Goal: Information Seeking & Learning: Learn about a topic

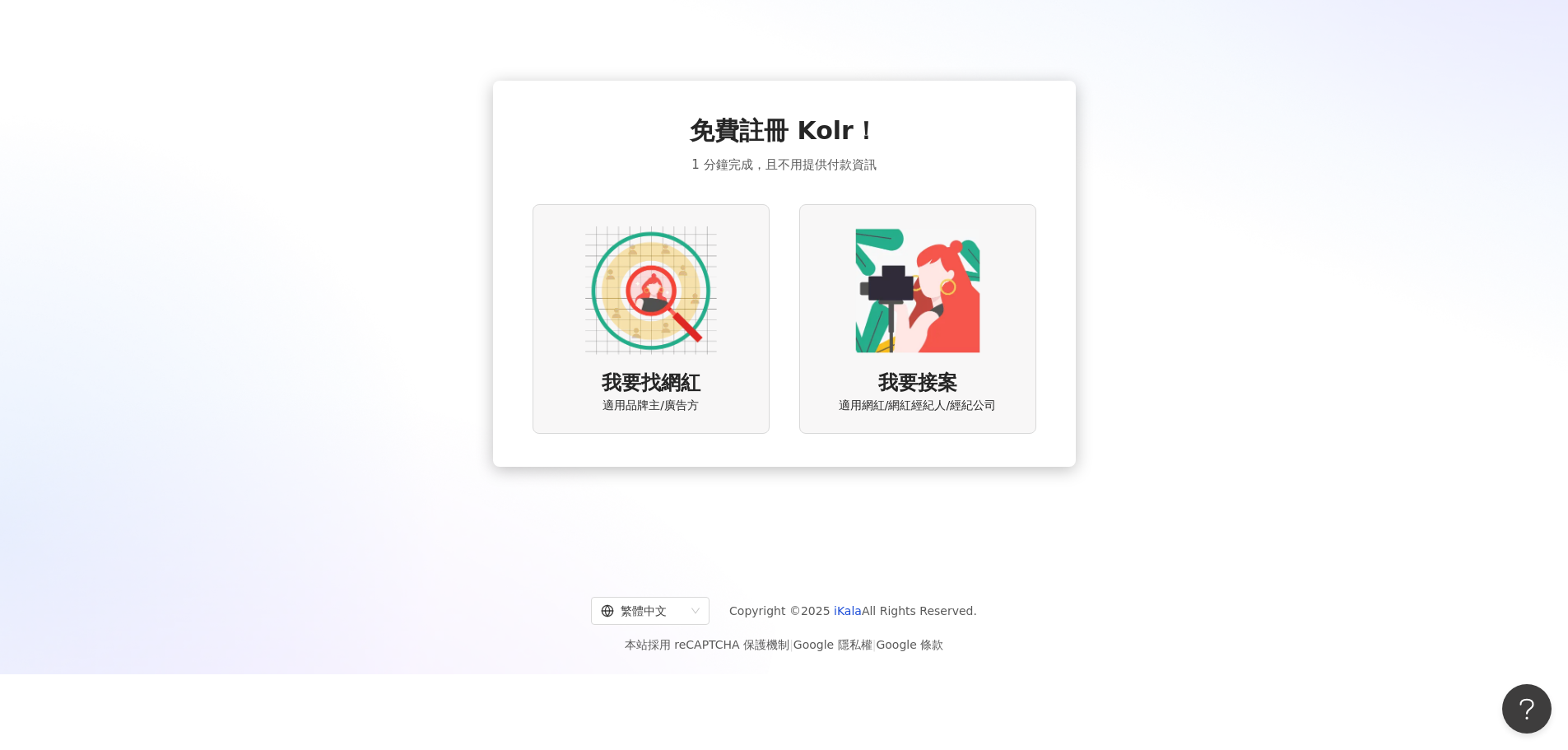
click at [651, 330] on img at bounding box center [651, 291] width 132 height 132
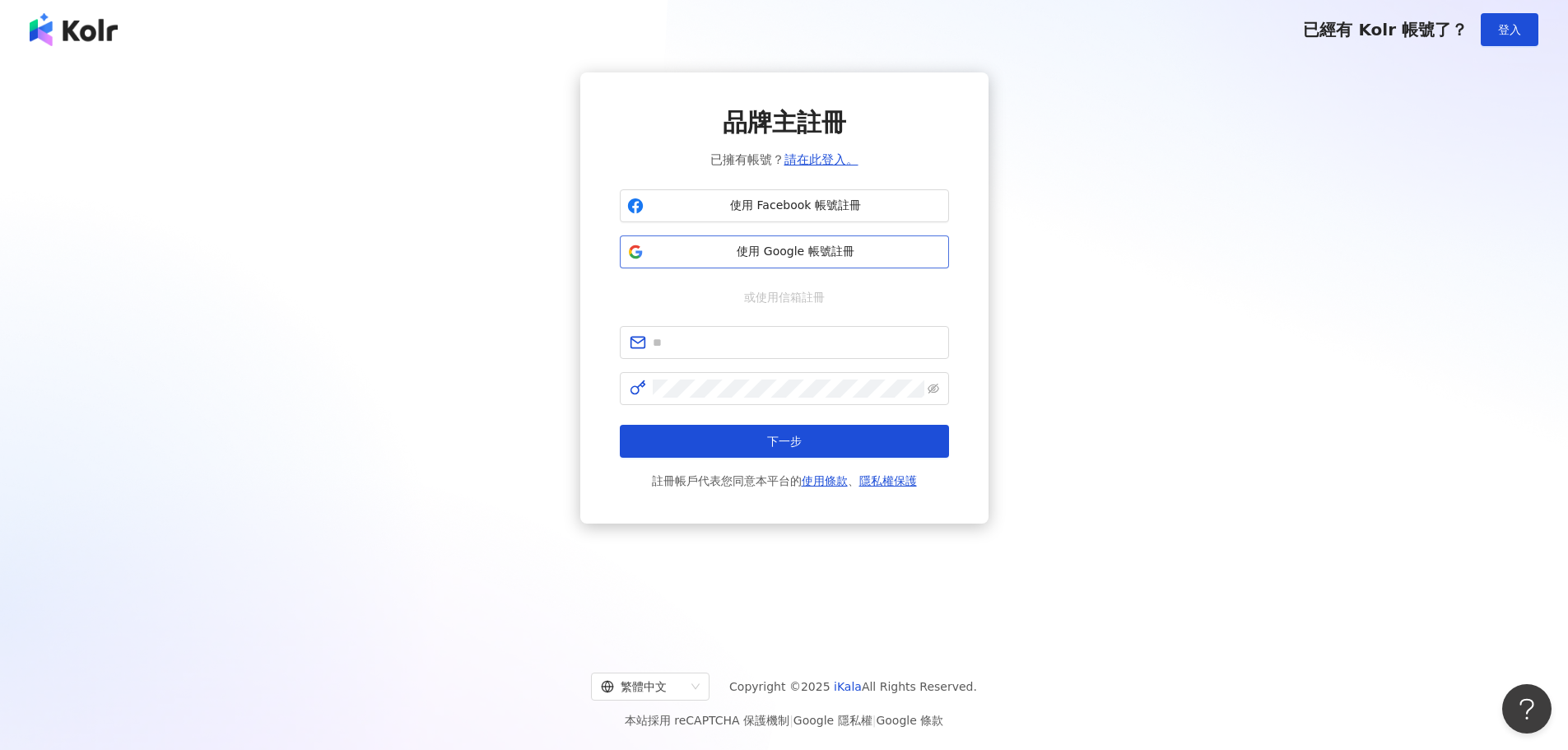
click at [792, 256] on span "使用 Google 帳號註冊" at bounding box center [796, 252] width 292 height 17
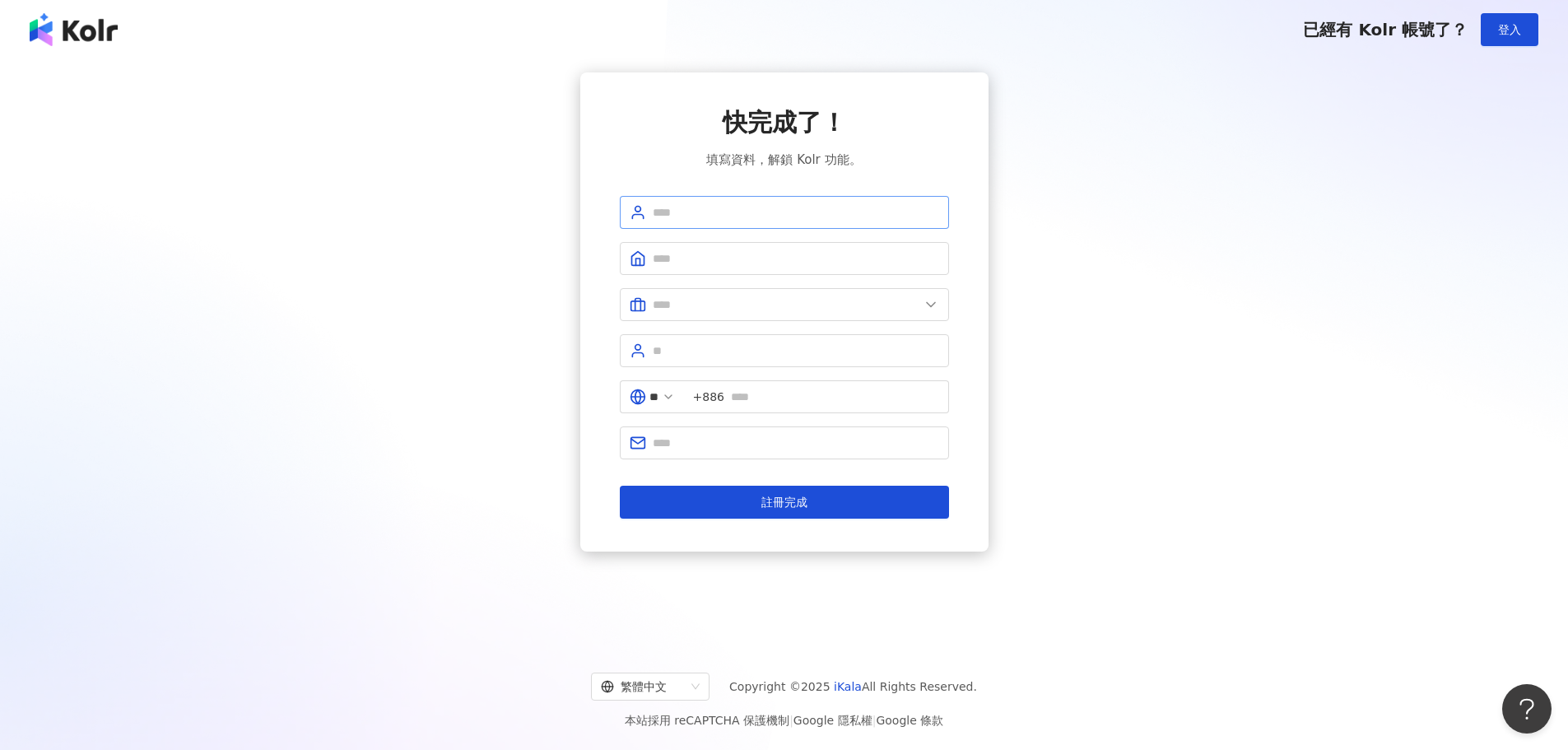
click at [712, 221] on span at bounding box center [784, 212] width 329 height 33
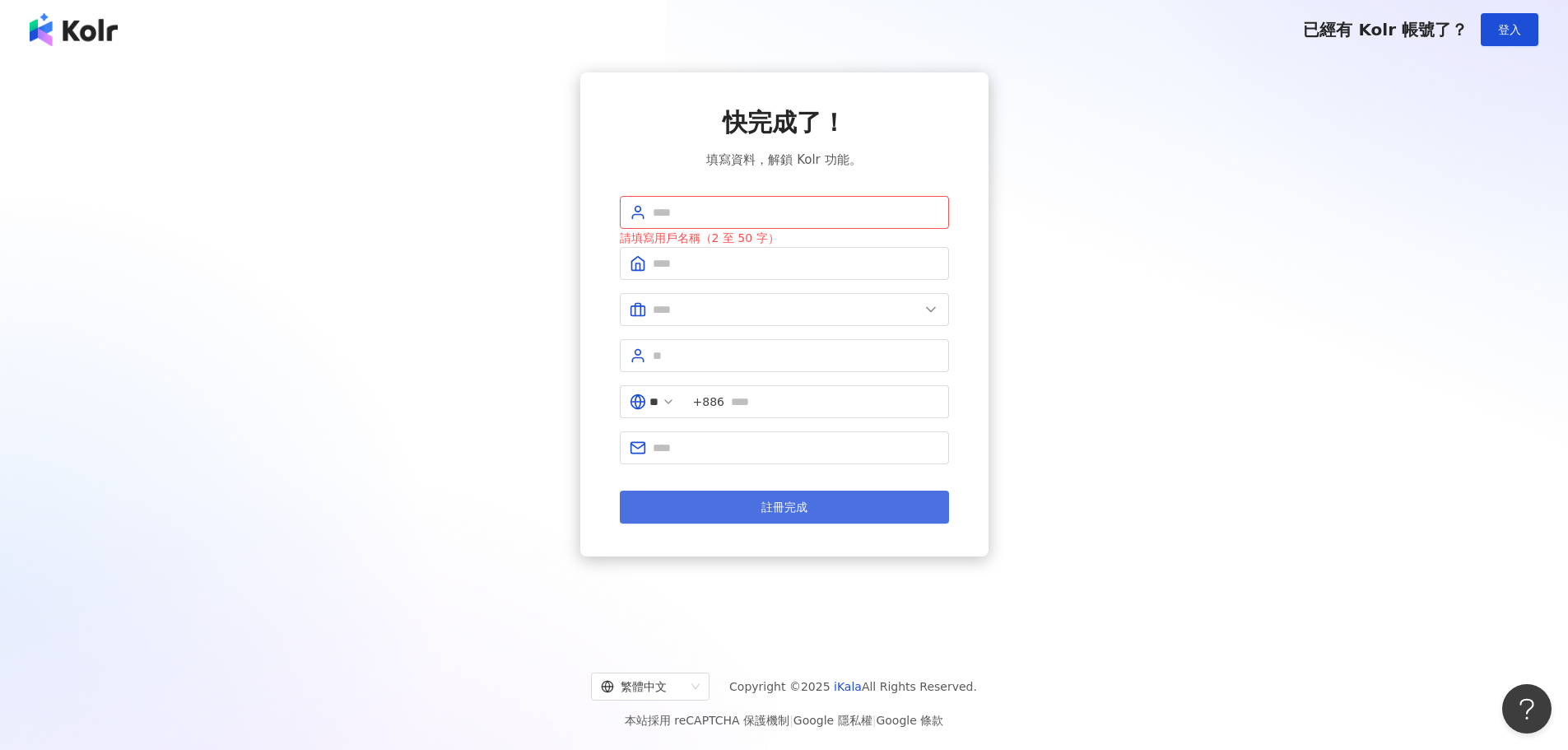
click at [780, 500] on span "註冊完成" at bounding box center [784, 506] width 46 height 13
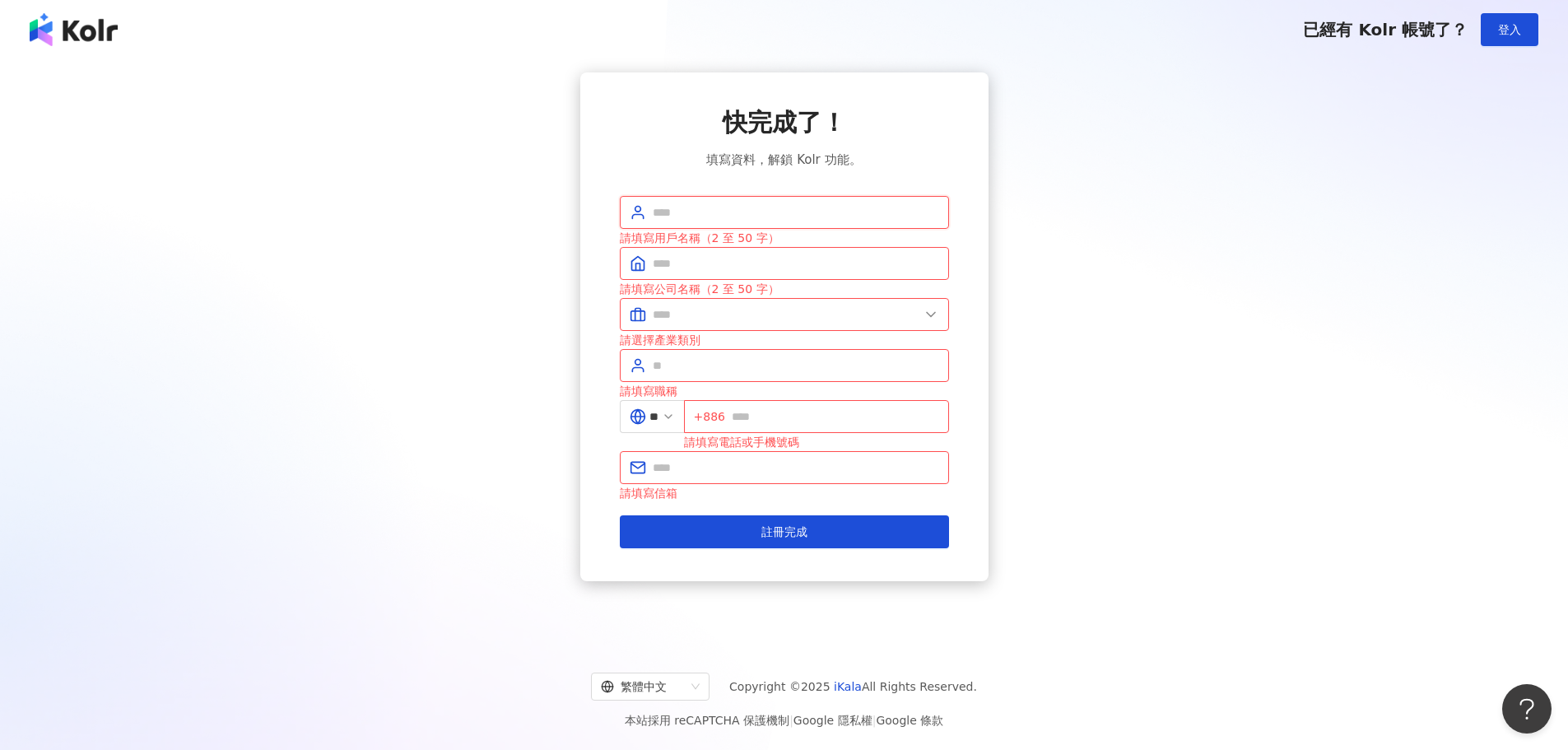
click at [743, 217] on input "text" at bounding box center [796, 212] width 287 height 18
click at [1490, 31] on button "登入" at bounding box center [1509, 29] width 58 height 33
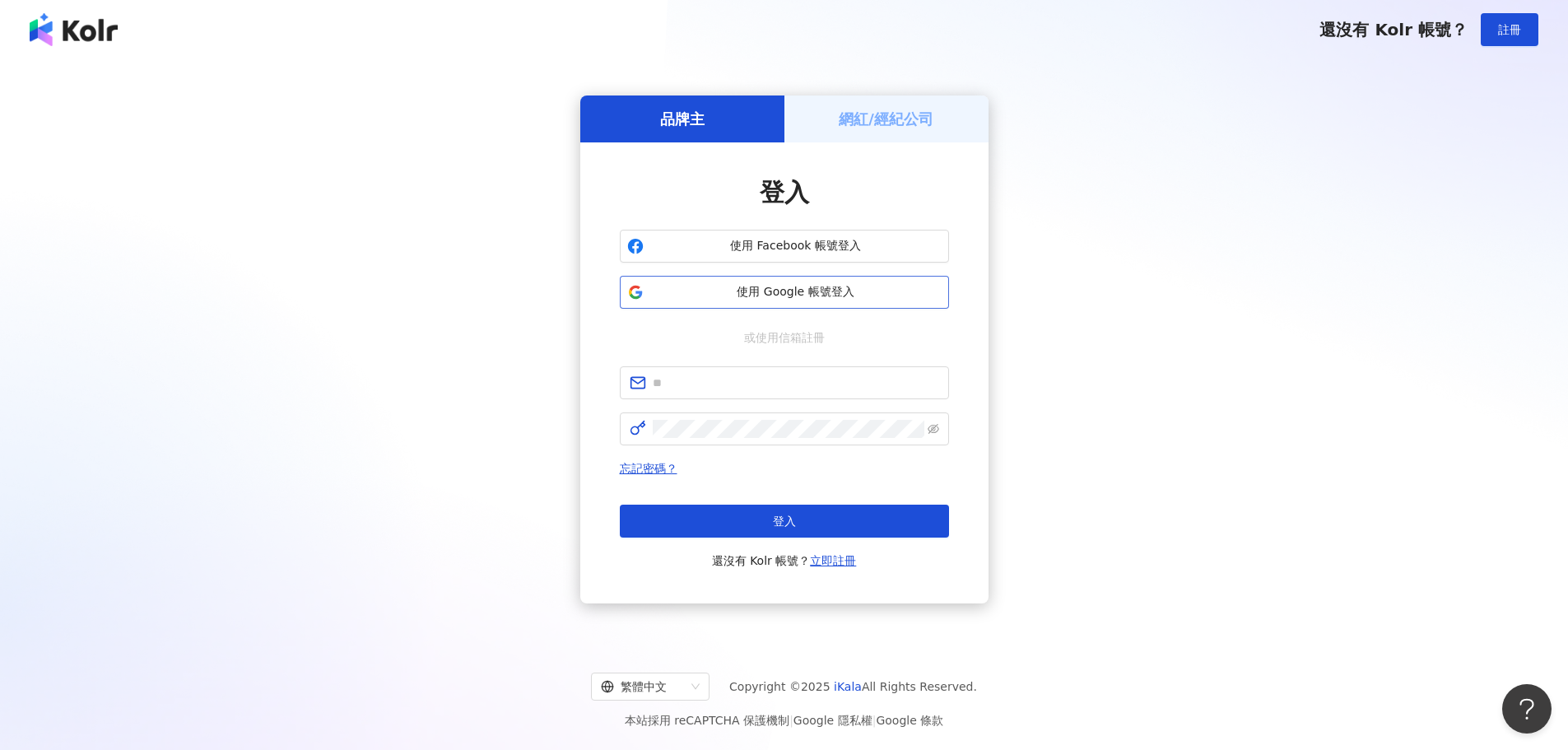
click at [825, 293] on span "使用 Google 帳號登入" at bounding box center [796, 292] width 292 height 17
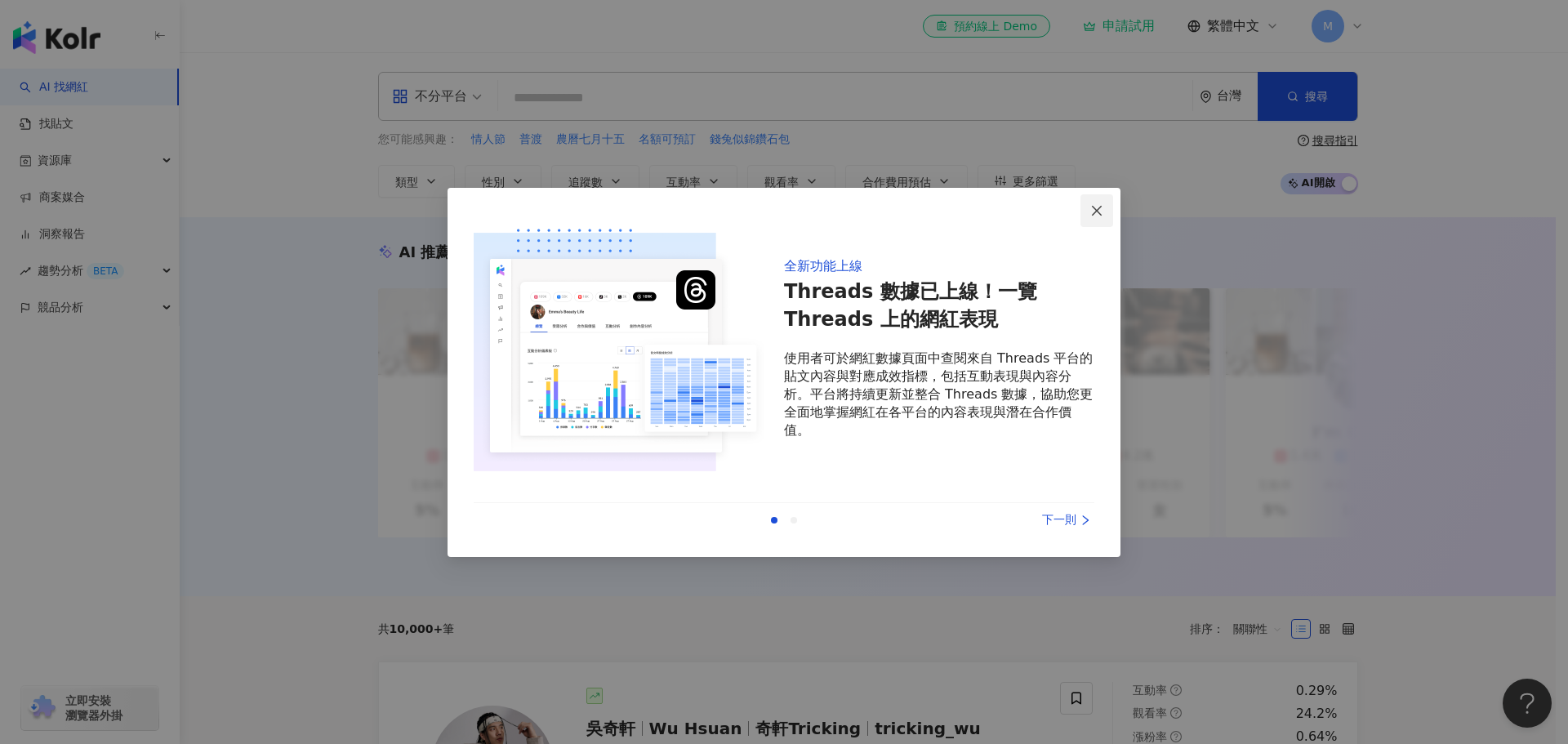
click at [1100, 210] on icon "close" at bounding box center [1096, 210] width 13 height 13
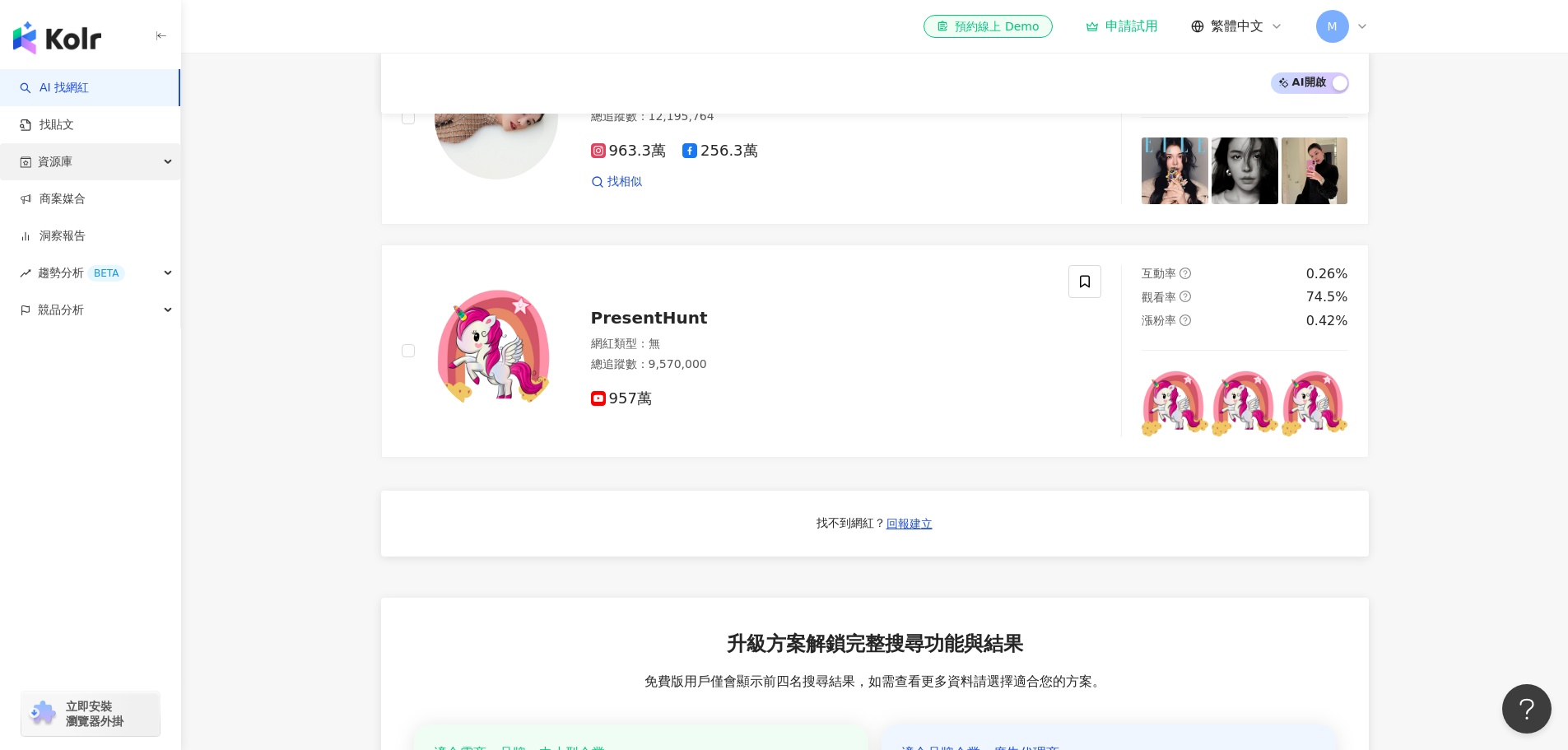
scroll to position [1070, 0]
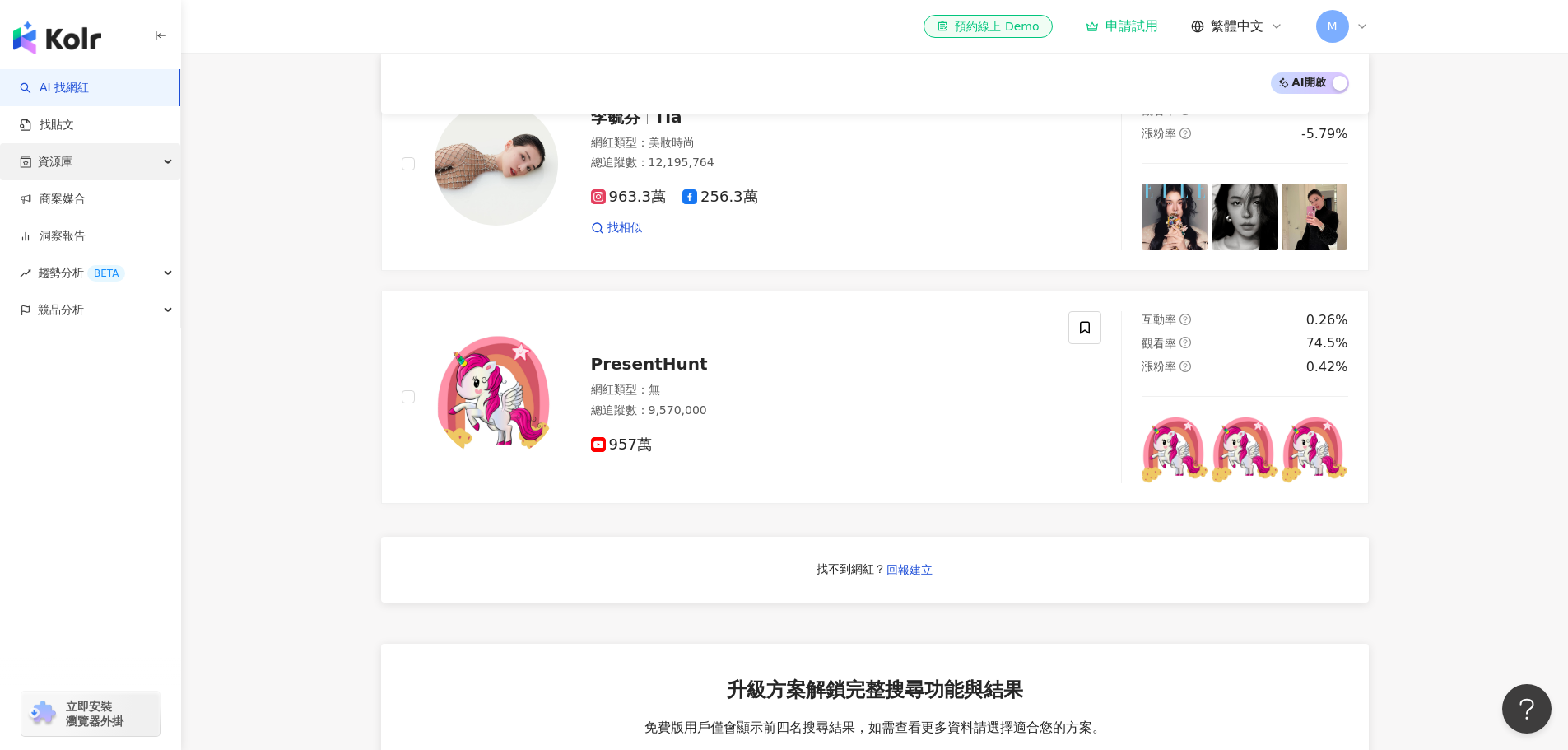
click at [150, 158] on div "資源庫" at bounding box center [90, 162] width 181 height 37
click at [66, 91] on link "AI 找網紅" at bounding box center [54, 87] width 69 height 17
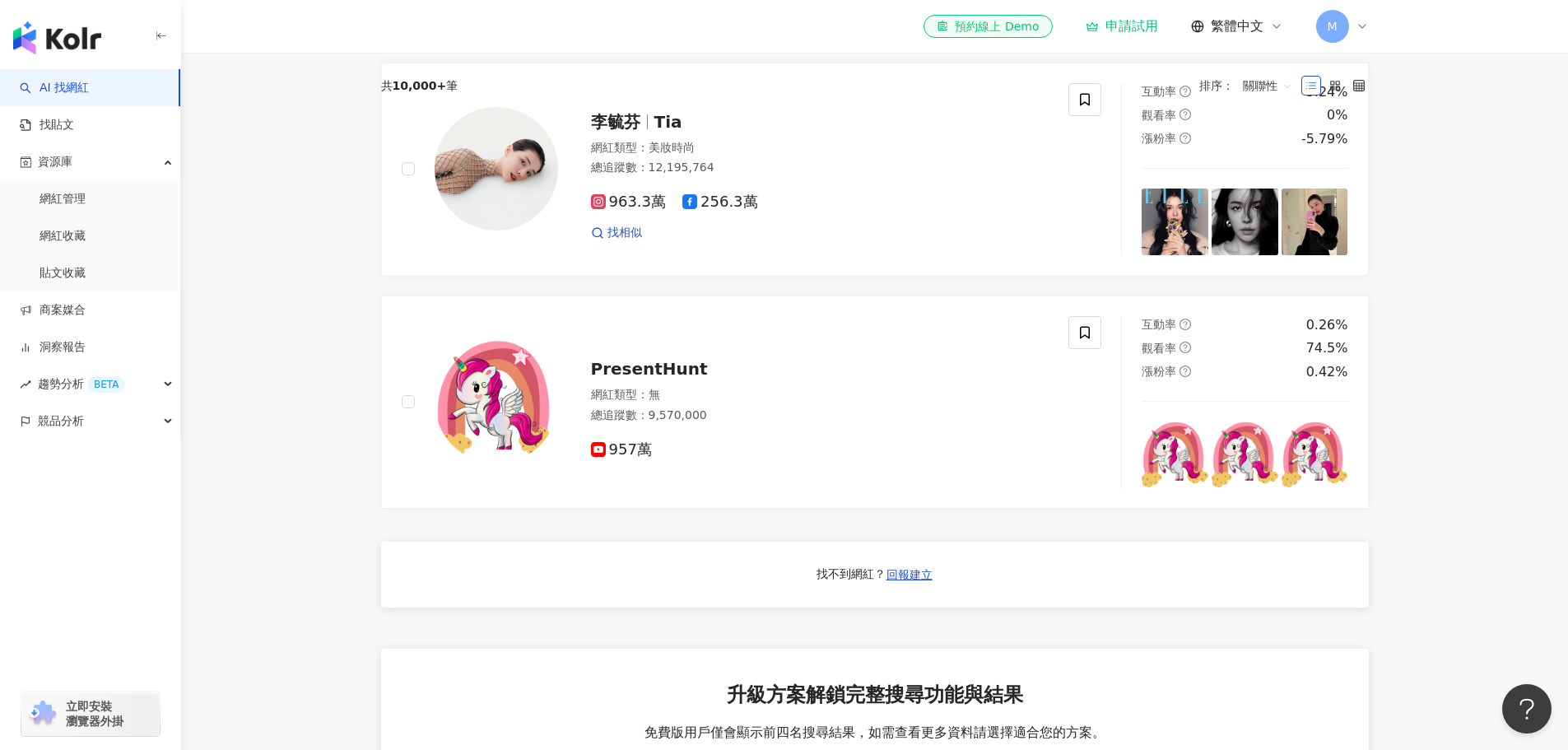
scroll to position [0, 0]
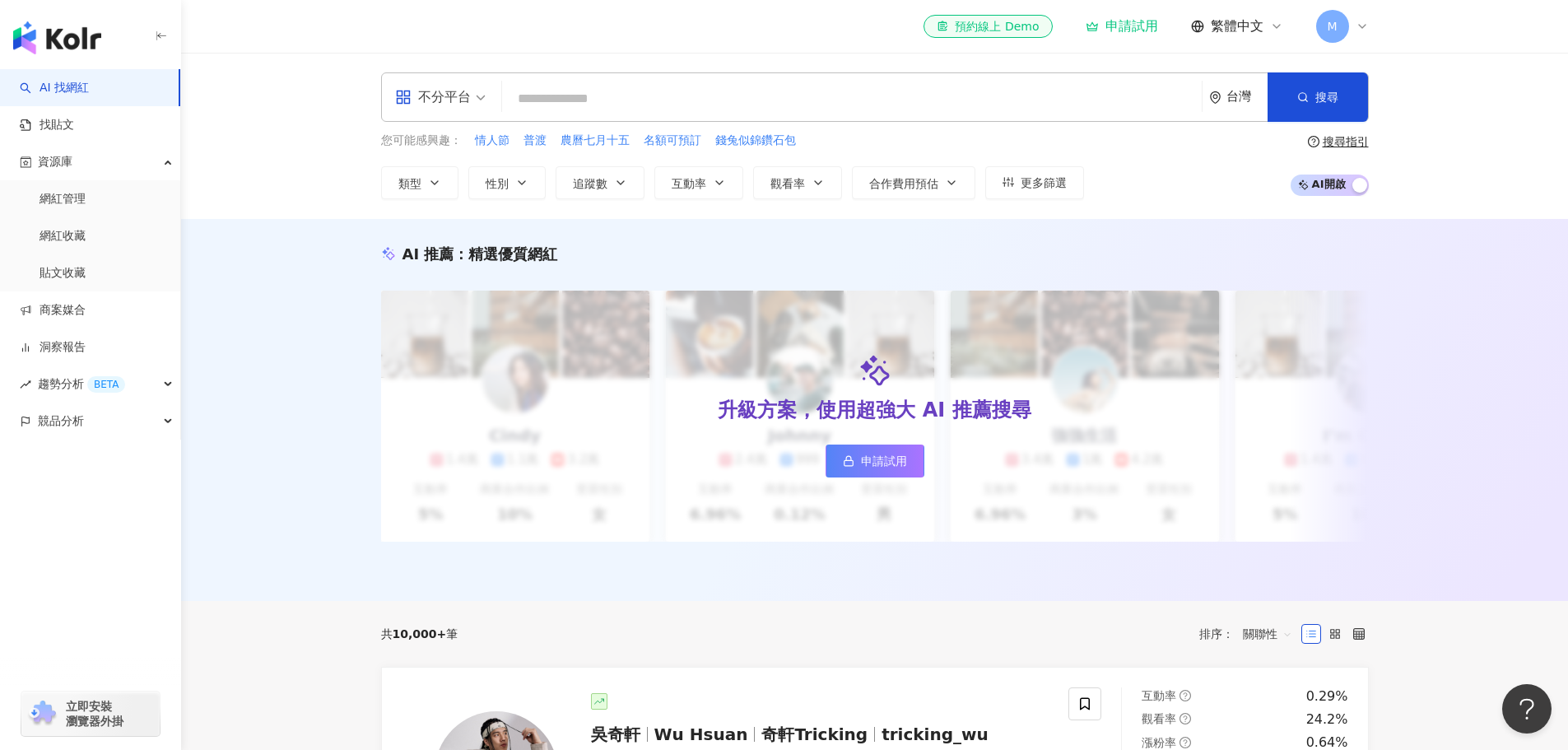
click at [595, 84] on input "search" at bounding box center [852, 99] width 687 height 31
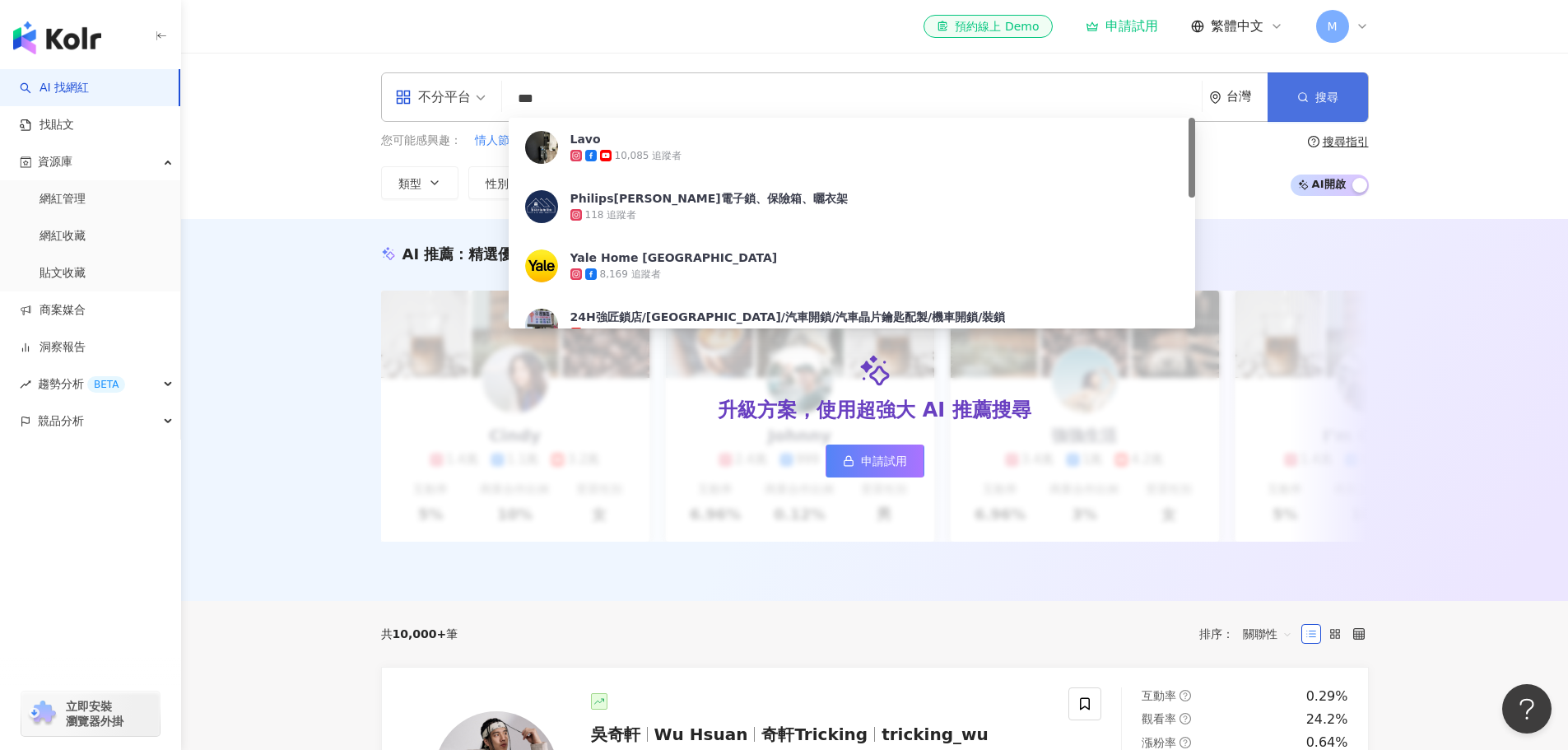
type input "***"
click at [1295, 90] on button "搜尋" at bounding box center [1317, 97] width 100 height 49
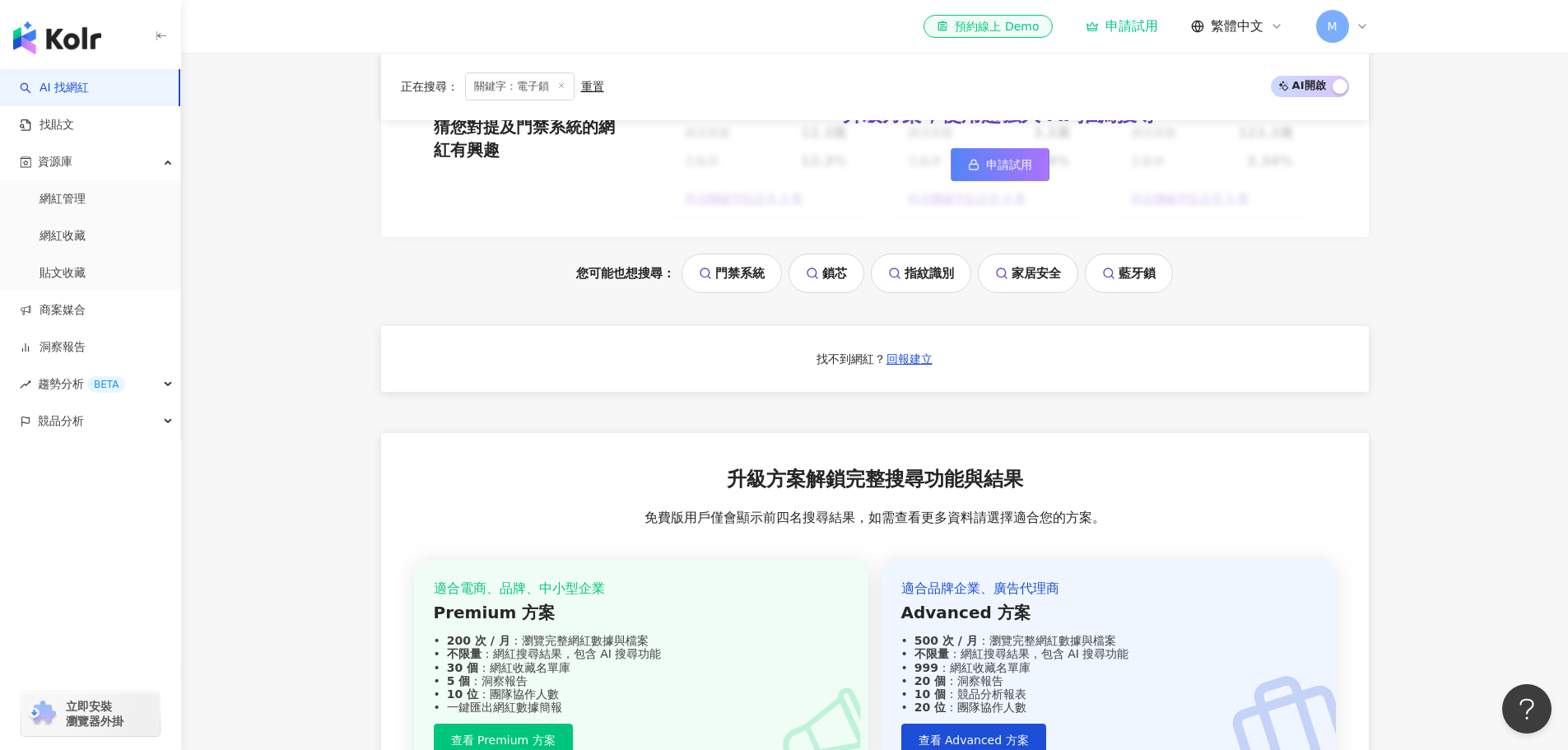
scroll to position [1482, 0]
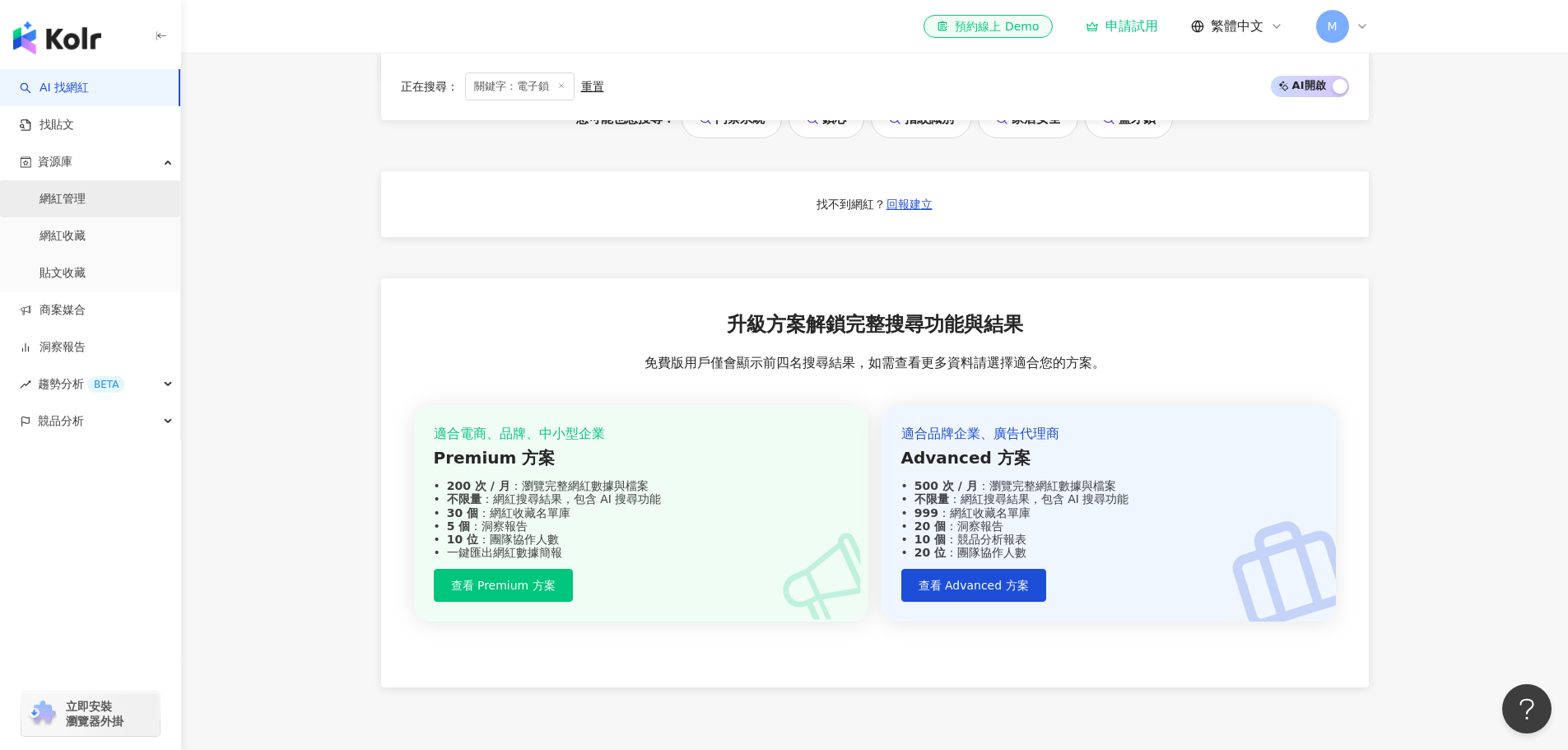
click at [73, 195] on link "網紅管理" at bounding box center [62, 199] width 46 height 17
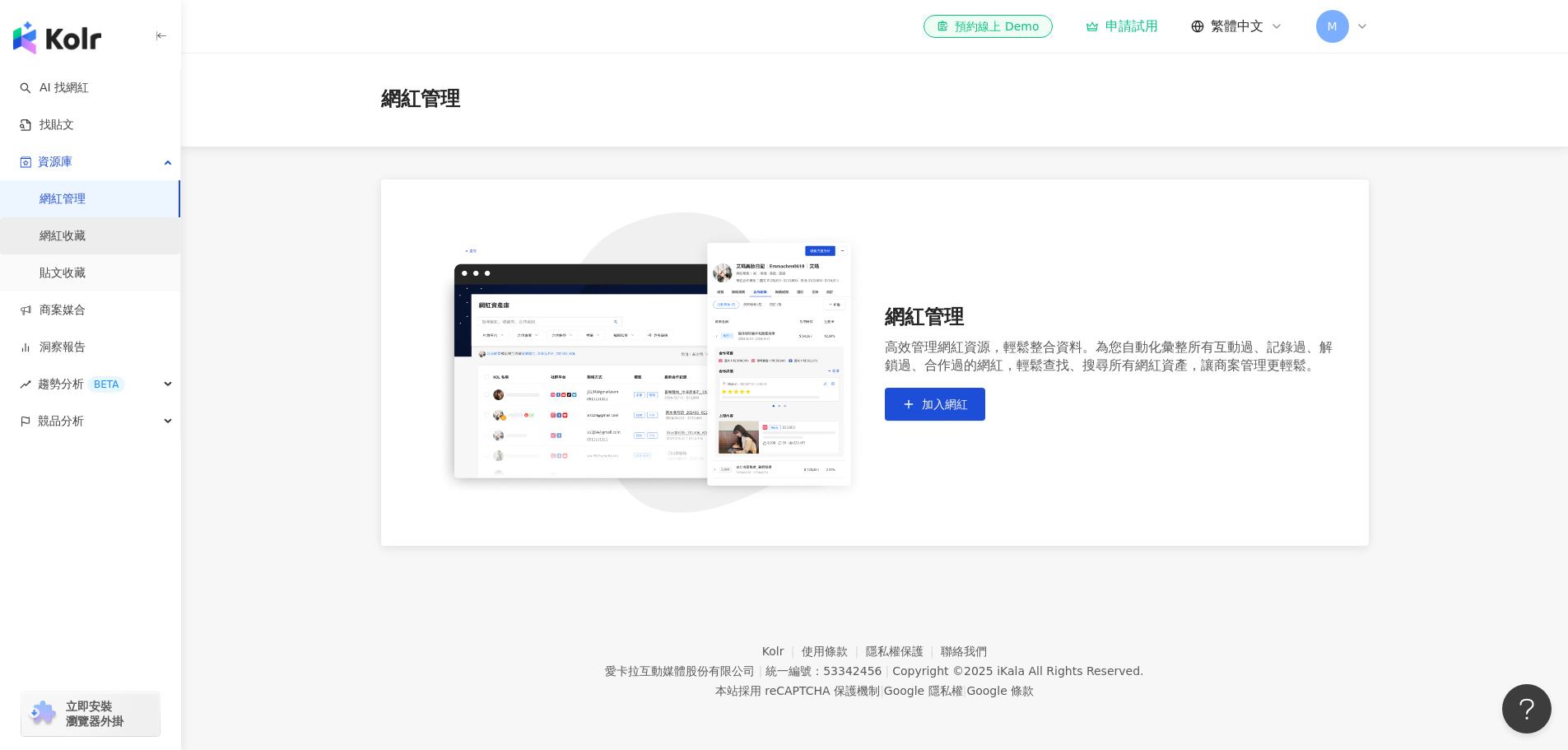
click at [76, 237] on link "網紅收藏" at bounding box center [62, 236] width 46 height 17
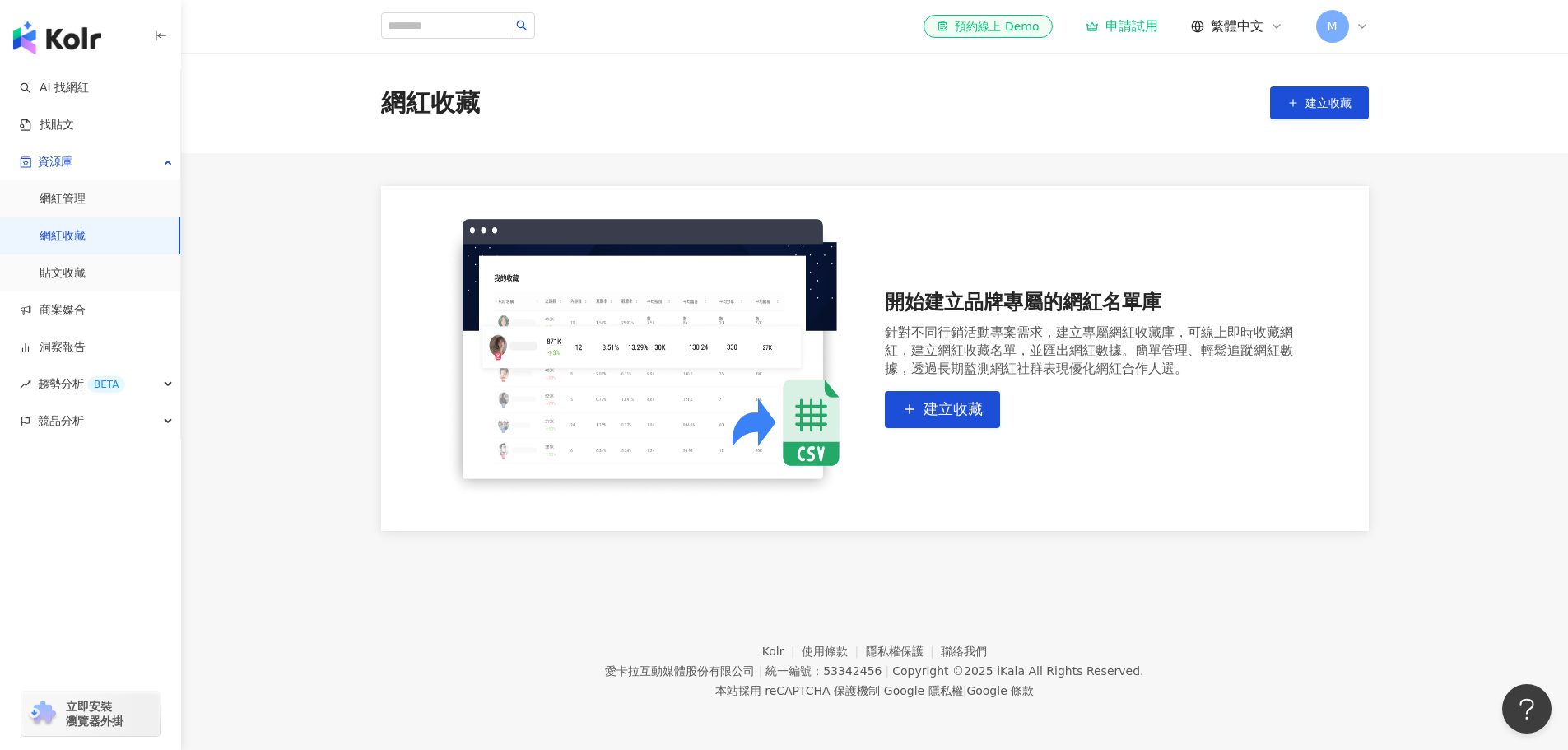
click at [81, 39] on img "button" at bounding box center [57, 38] width 88 height 33
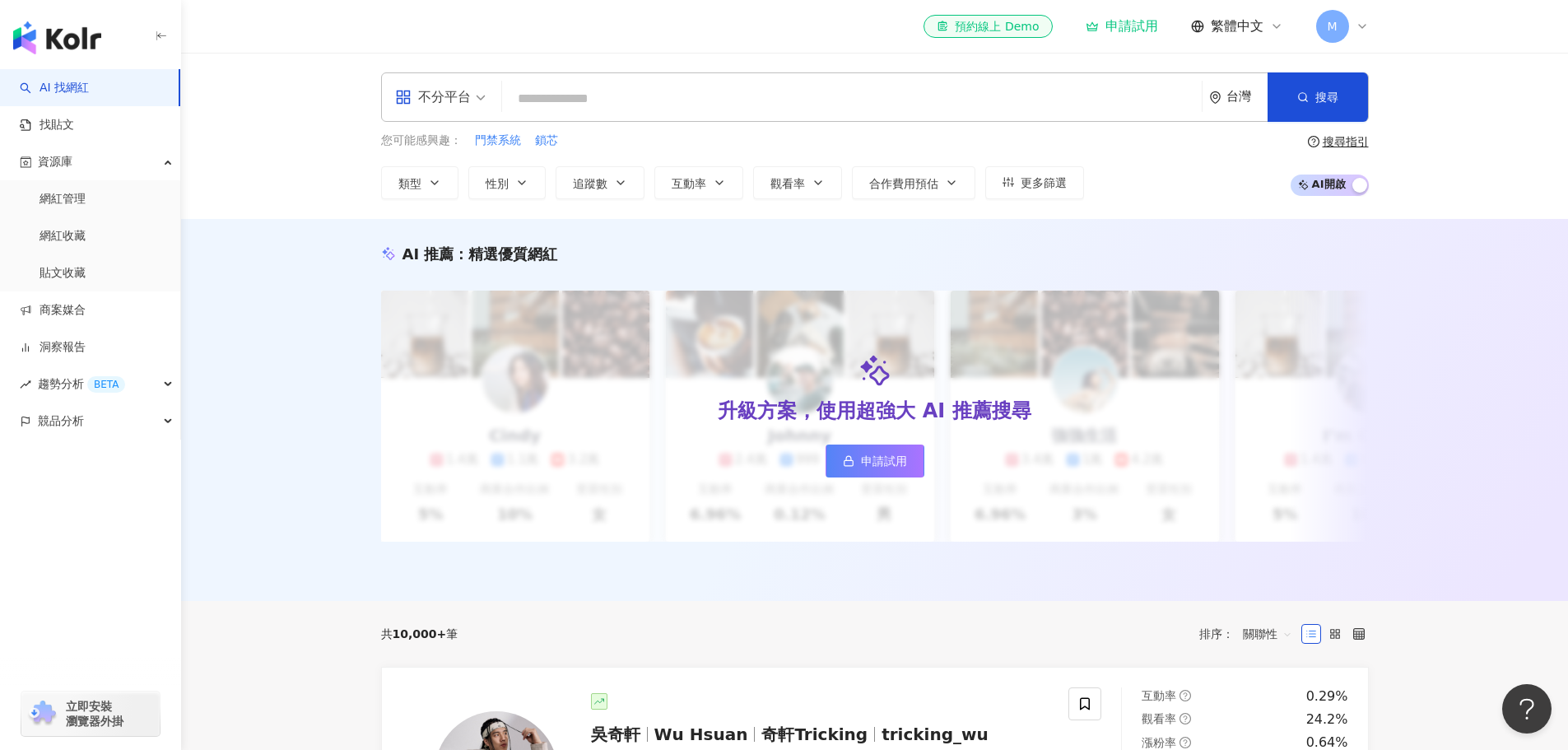
click at [81, 39] on img "button" at bounding box center [57, 38] width 88 height 33
drag, startPoint x: 273, startPoint y: 5, endPoint x: 1419, endPoint y: 257, distance: 1173.4
click at [1419, 257] on div "AI 推薦 ： 精選優質網紅 升級方案，使用超強大 AI 推薦搜尋 申請試用 Cindy 1.4萬 1.1萬 3.2萬 互動率 5% 商業合作比例 10% 受…" at bounding box center [874, 410] width 1387 height 382
